Goal: Information Seeking & Learning: Learn about a topic

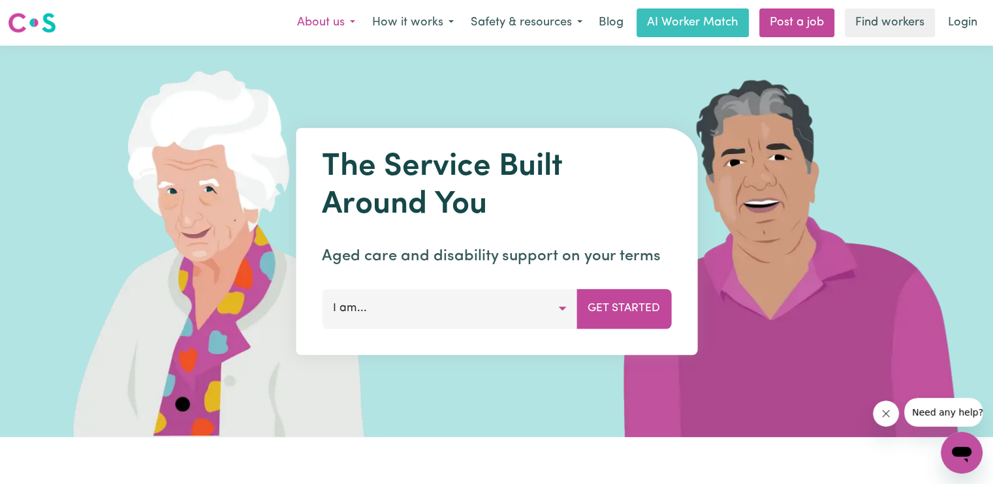
click at [349, 22] on button "About us" at bounding box center [326, 22] width 75 height 27
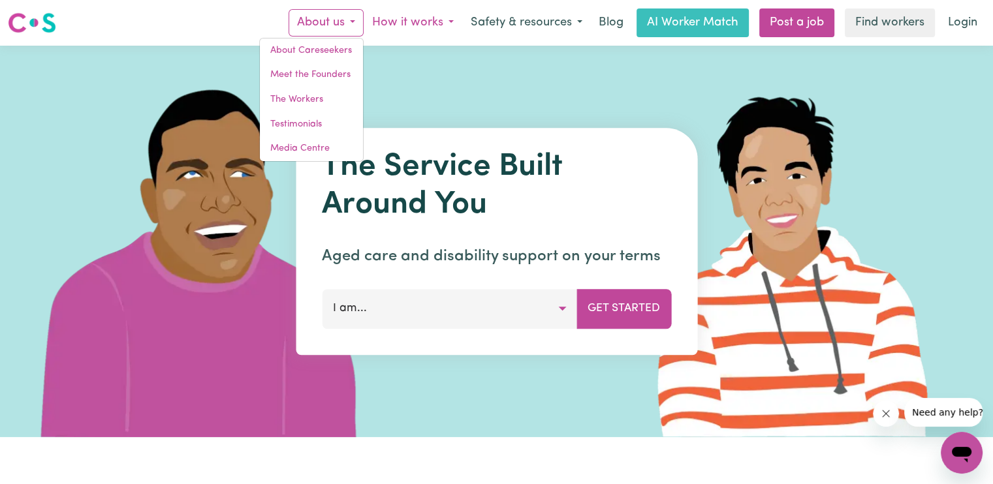
click at [446, 20] on button "How it works" at bounding box center [413, 22] width 99 height 27
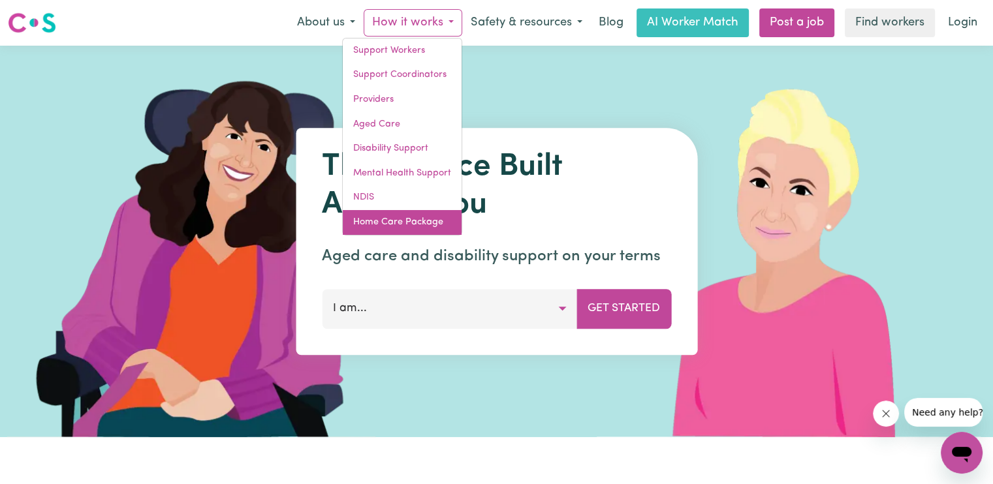
click at [396, 224] on link "Home Care Package" at bounding box center [402, 222] width 119 height 25
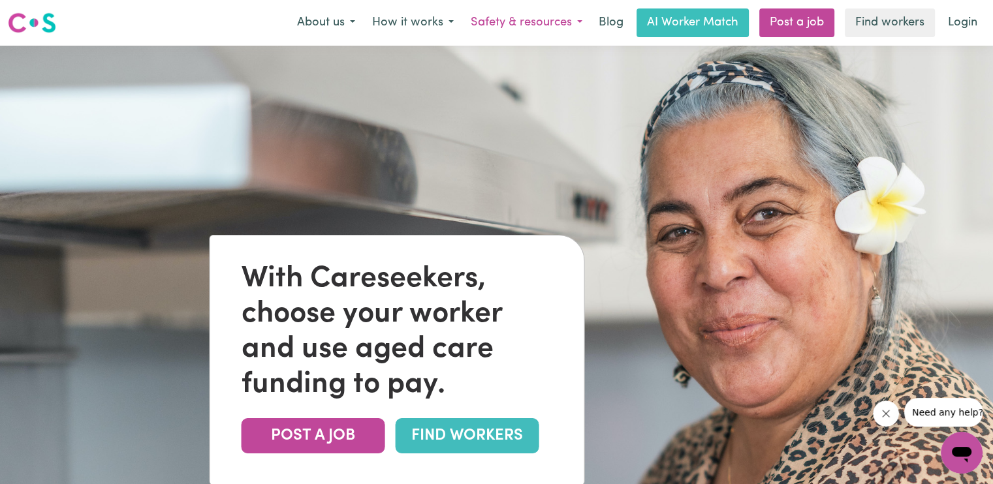
click at [578, 20] on button "Safety & resources" at bounding box center [526, 22] width 129 height 27
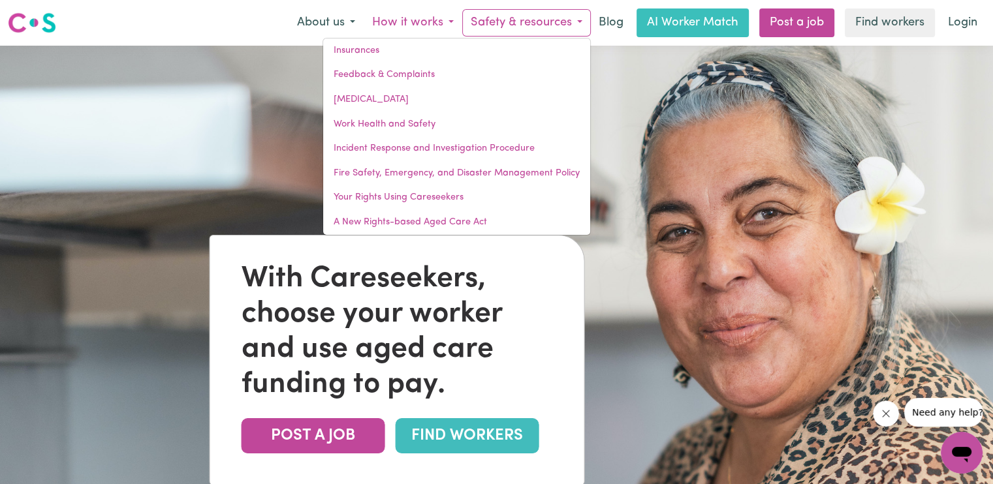
click at [446, 22] on button "How it works" at bounding box center [413, 22] width 99 height 27
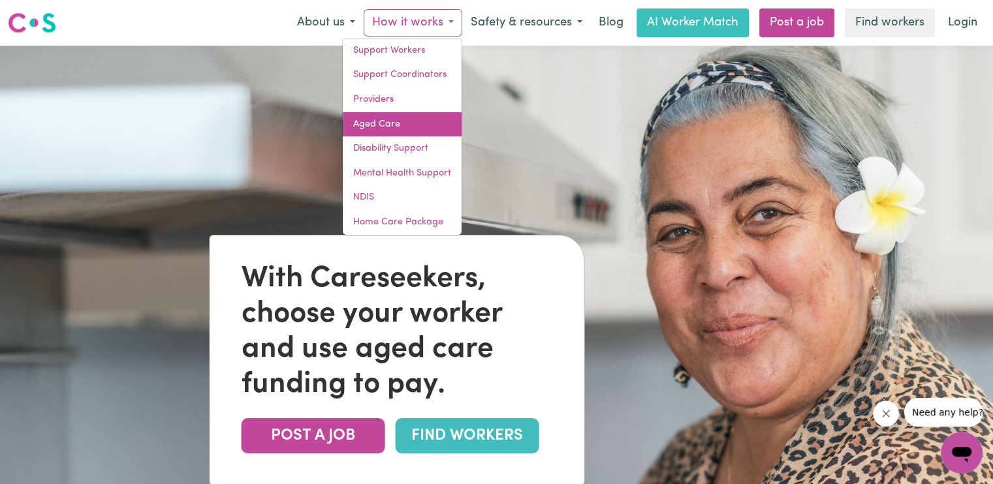
click at [386, 122] on link "Aged Care" at bounding box center [402, 124] width 119 height 25
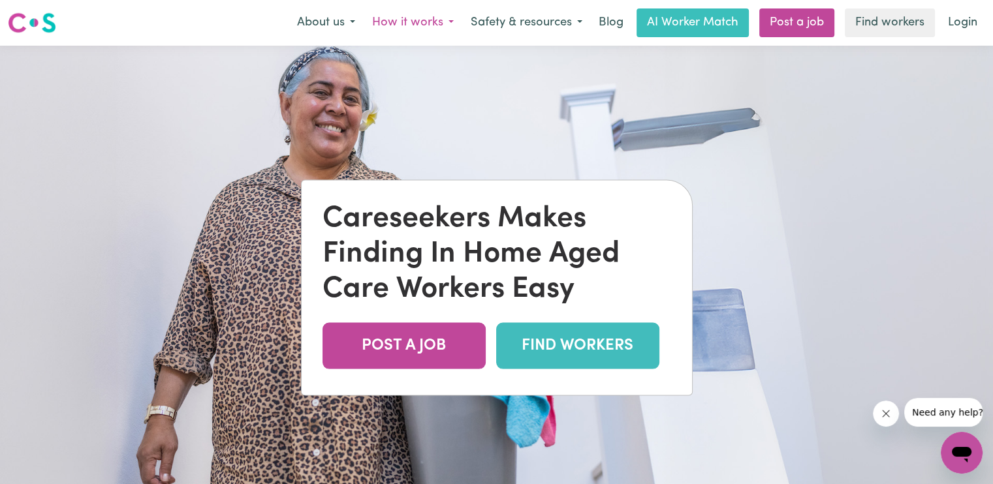
click at [452, 22] on button "How it works" at bounding box center [413, 22] width 99 height 27
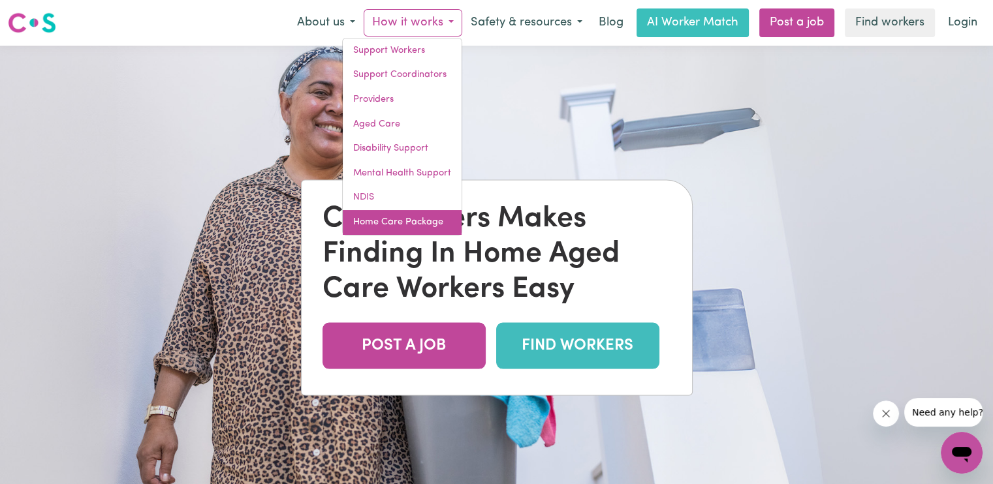
click at [405, 219] on link "Home Care Package" at bounding box center [402, 222] width 119 height 25
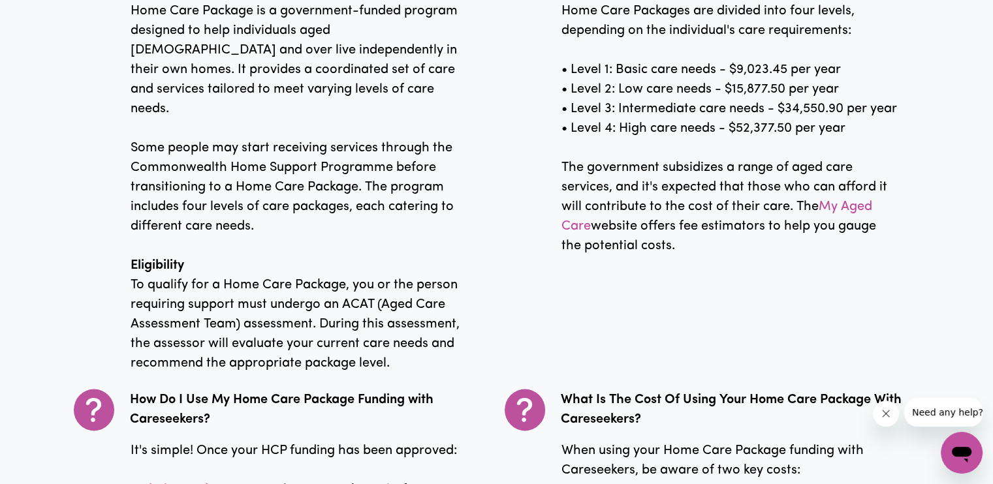
scroll to position [1828, 0]
